Goal: Find specific page/section: Find specific page/section

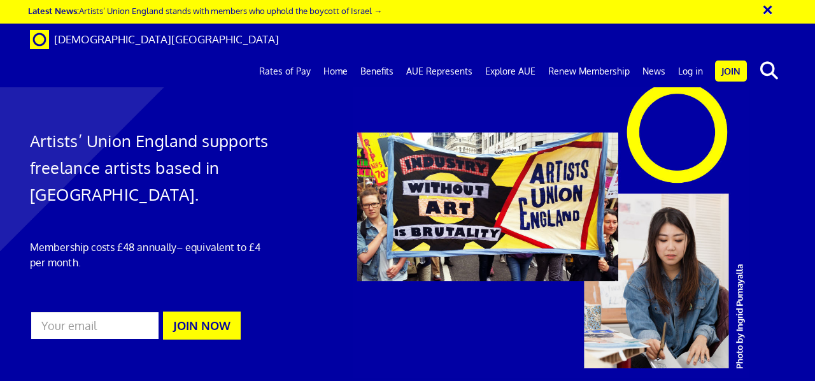
scroll to position [0, 3]
click at [690, 55] on link "Log in" at bounding box center [690, 71] width 38 height 32
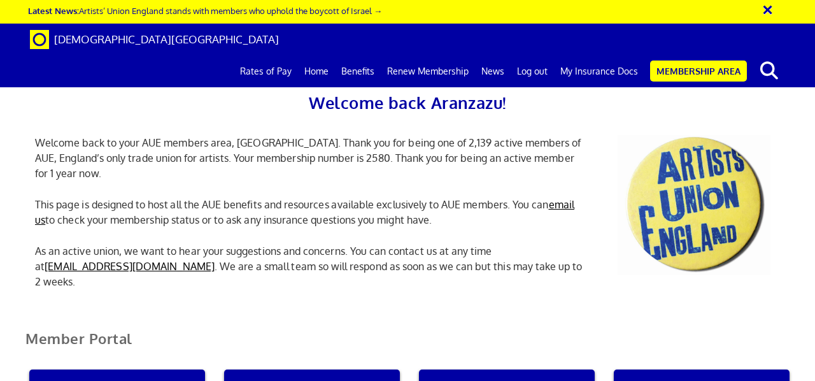
scroll to position [221, 0]
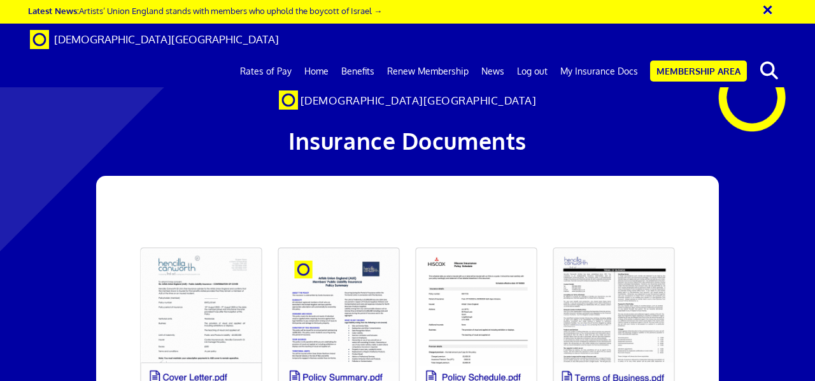
scroll to position [170, 0]
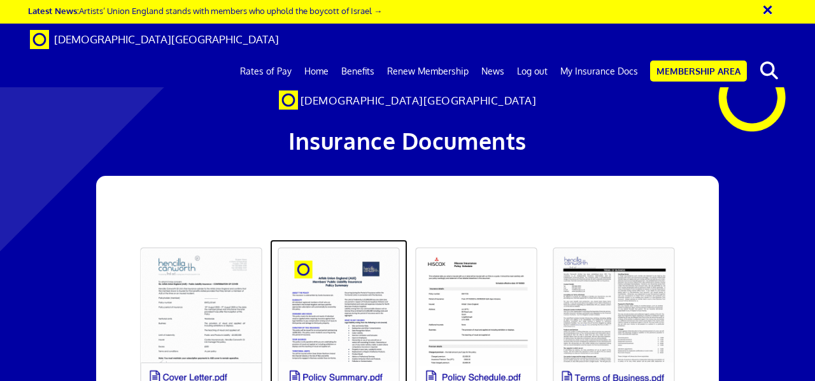
click at [326, 239] on link at bounding box center [338, 320] width 137 height 162
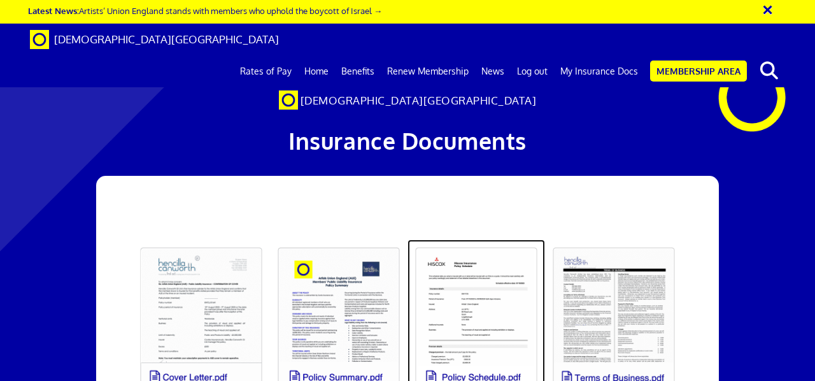
click at [454, 239] on link at bounding box center [475, 320] width 137 height 162
